Goal: Register for event/course

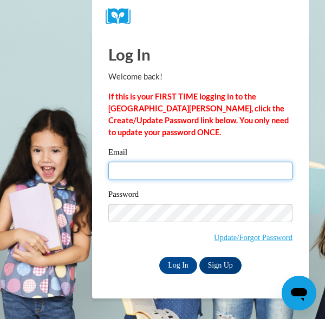
type input "laaustrie@mail.lipscomb.edu"
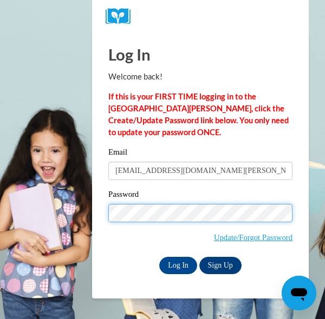
click at [177, 265] on input "Log In" at bounding box center [178, 265] width 38 height 17
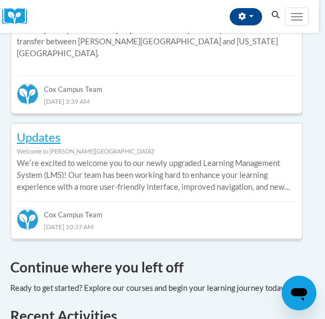
scroll to position [624, 6]
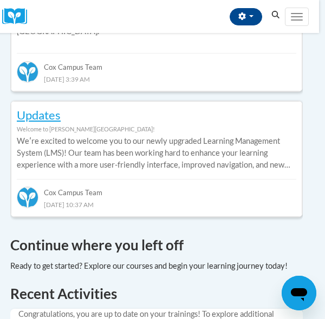
click at [274, 16] on icon "Search" at bounding box center [276, 15] width 8 height 8
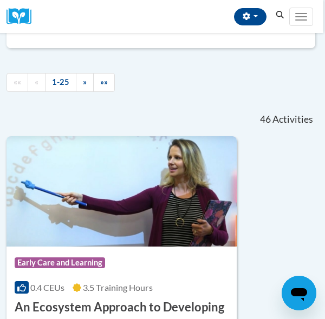
scroll to position [161, 2]
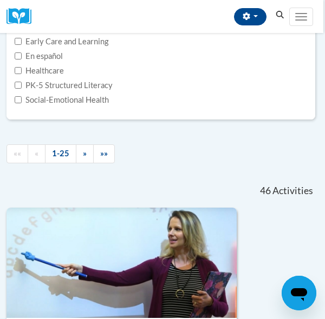
click at [284, 19] on button "Search" at bounding box center [280, 15] width 16 height 13
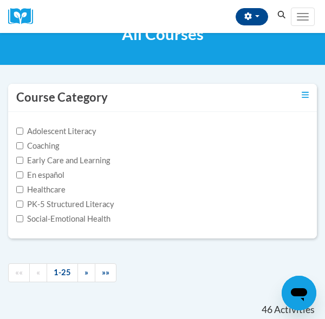
scroll to position [44, 1]
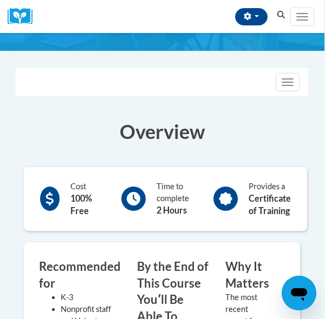
scroll to position [164, 1]
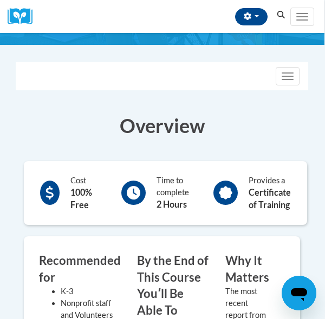
click at [156, 194] on div "Time to complete 2 Hours" at bounding box center [155, 193] width 84 height 42
click at [132, 198] on icon at bounding box center [134, 193] width 14 height 14
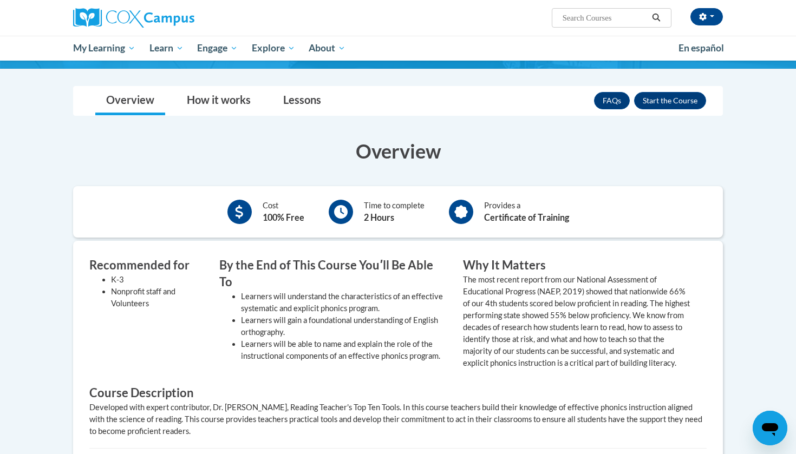
scroll to position [178, 0]
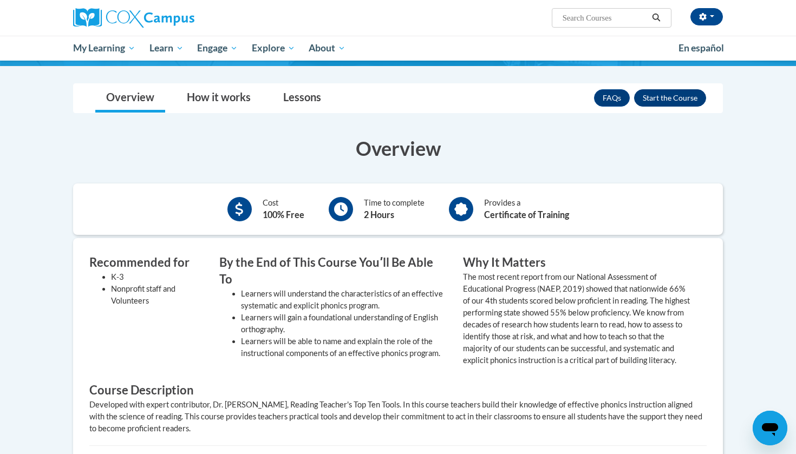
click at [324, 99] on button "Enroll" at bounding box center [670, 97] width 72 height 17
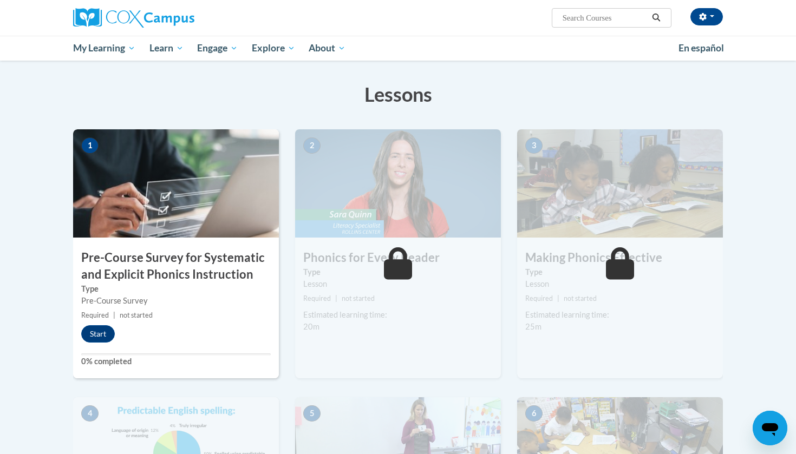
scroll to position [216, 0]
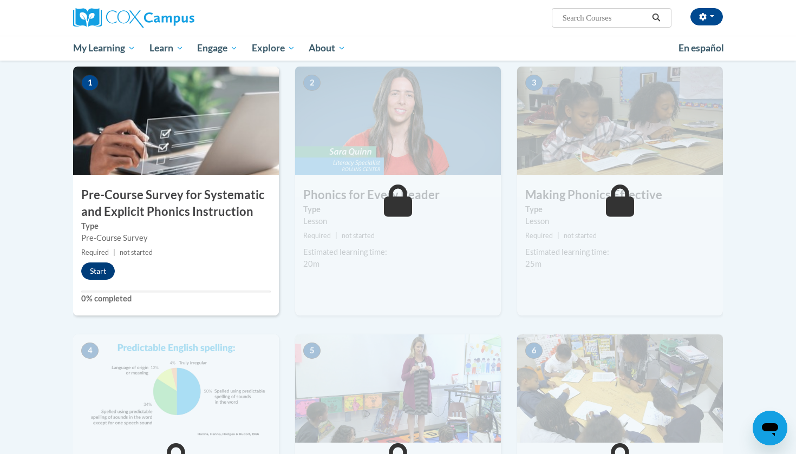
click at [99, 273] on button "Start" at bounding box center [98, 271] width 34 height 17
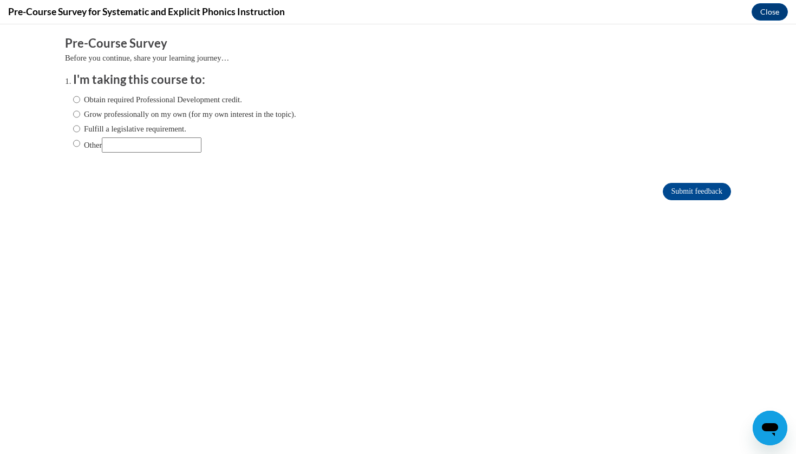
scroll to position [0, 0]
click at [152, 98] on label "Obtain required Professional Development credit." at bounding box center [157, 100] width 169 height 12
click at [80, 98] on input "Obtain required Professional Development credit." at bounding box center [76, 100] width 7 height 12
radio input "true"
click at [666, 193] on input "Submit feedback" at bounding box center [697, 191] width 68 height 17
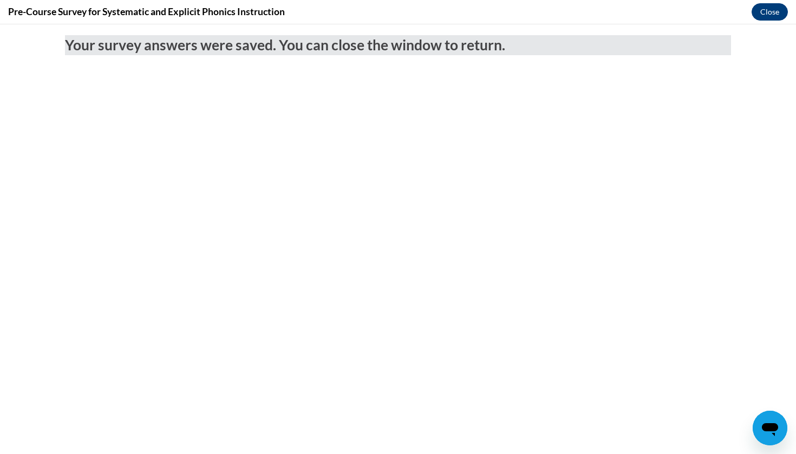
click at [762, 16] on button "Close" at bounding box center [770, 11] width 36 height 17
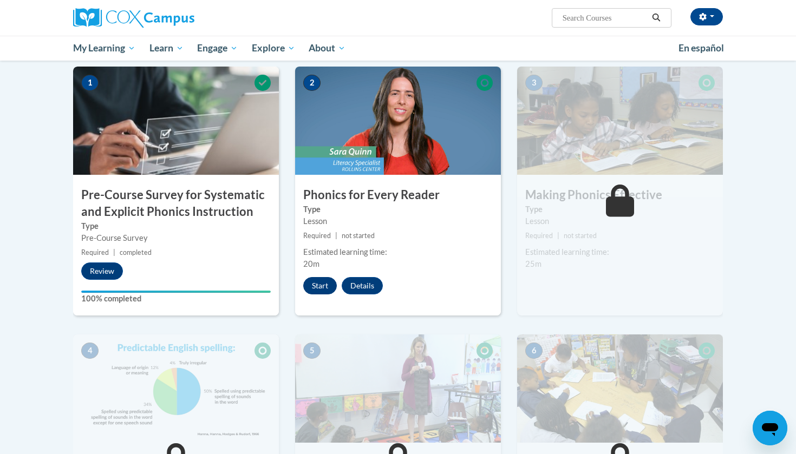
click at [322, 284] on button "Start" at bounding box center [320, 285] width 34 height 17
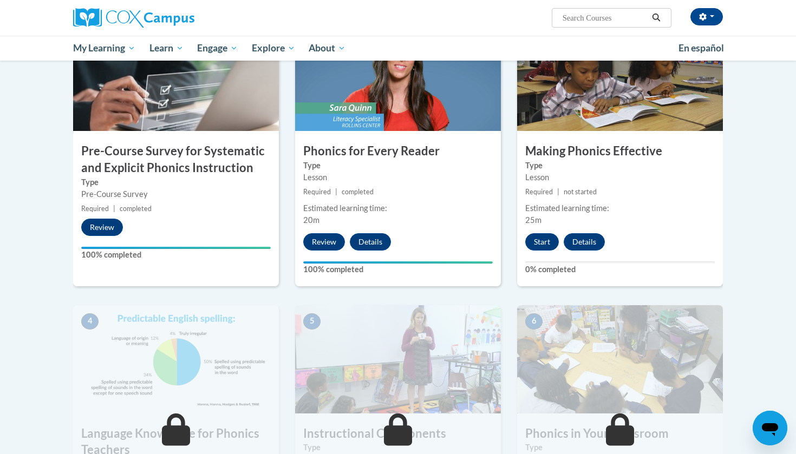
scroll to position [285, 0]
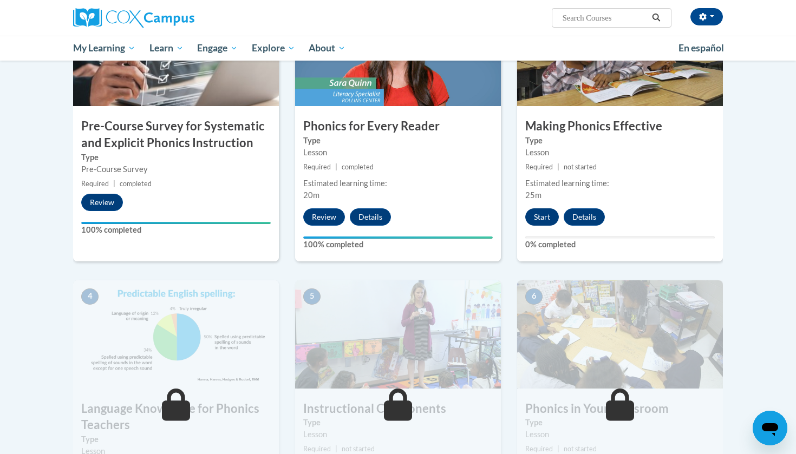
click at [543, 216] on button "Start" at bounding box center [542, 216] width 34 height 17
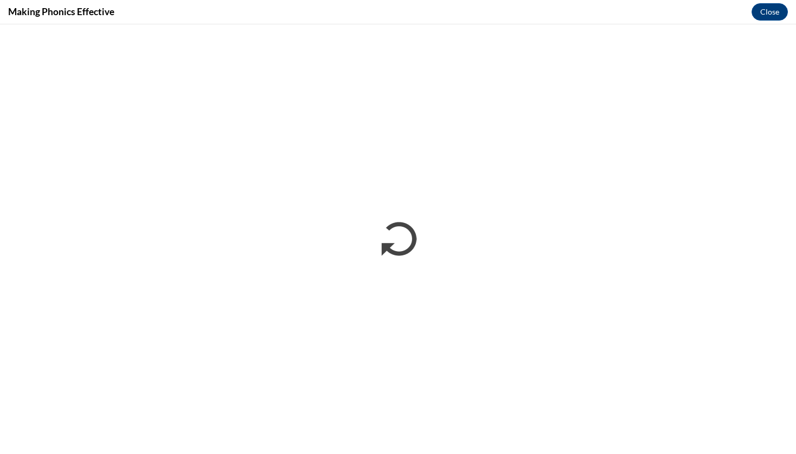
scroll to position [0, 0]
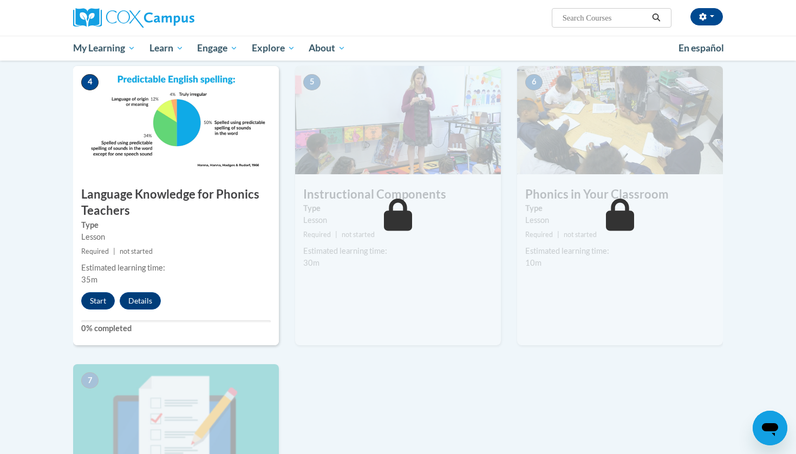
scroll to position [532, 0]
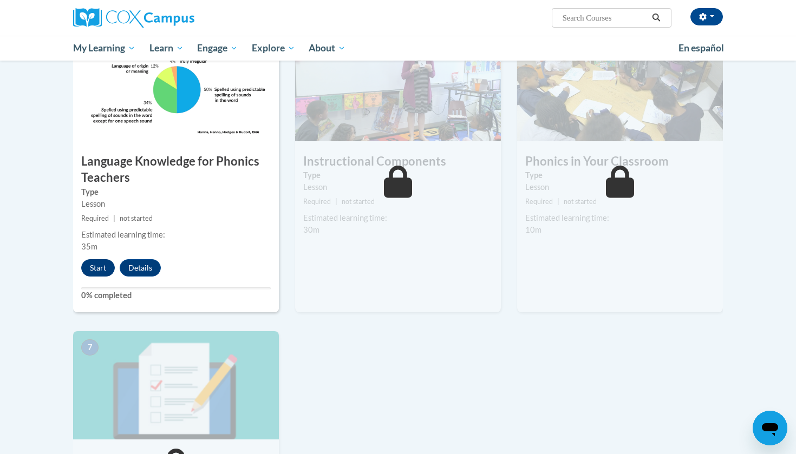
click at [99, 266] on button "Start" at bounding box center [98, 267] width 34 height 17
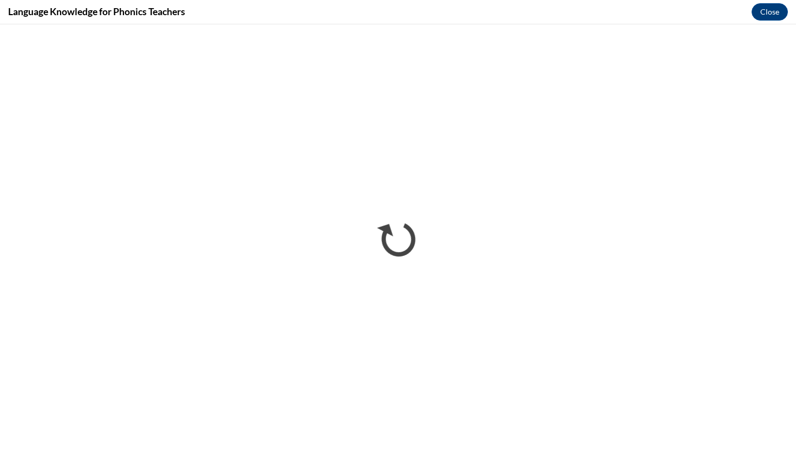
scroll to position [0, 0]
